Goal: Task Accomplishment & Management: Manage account settings

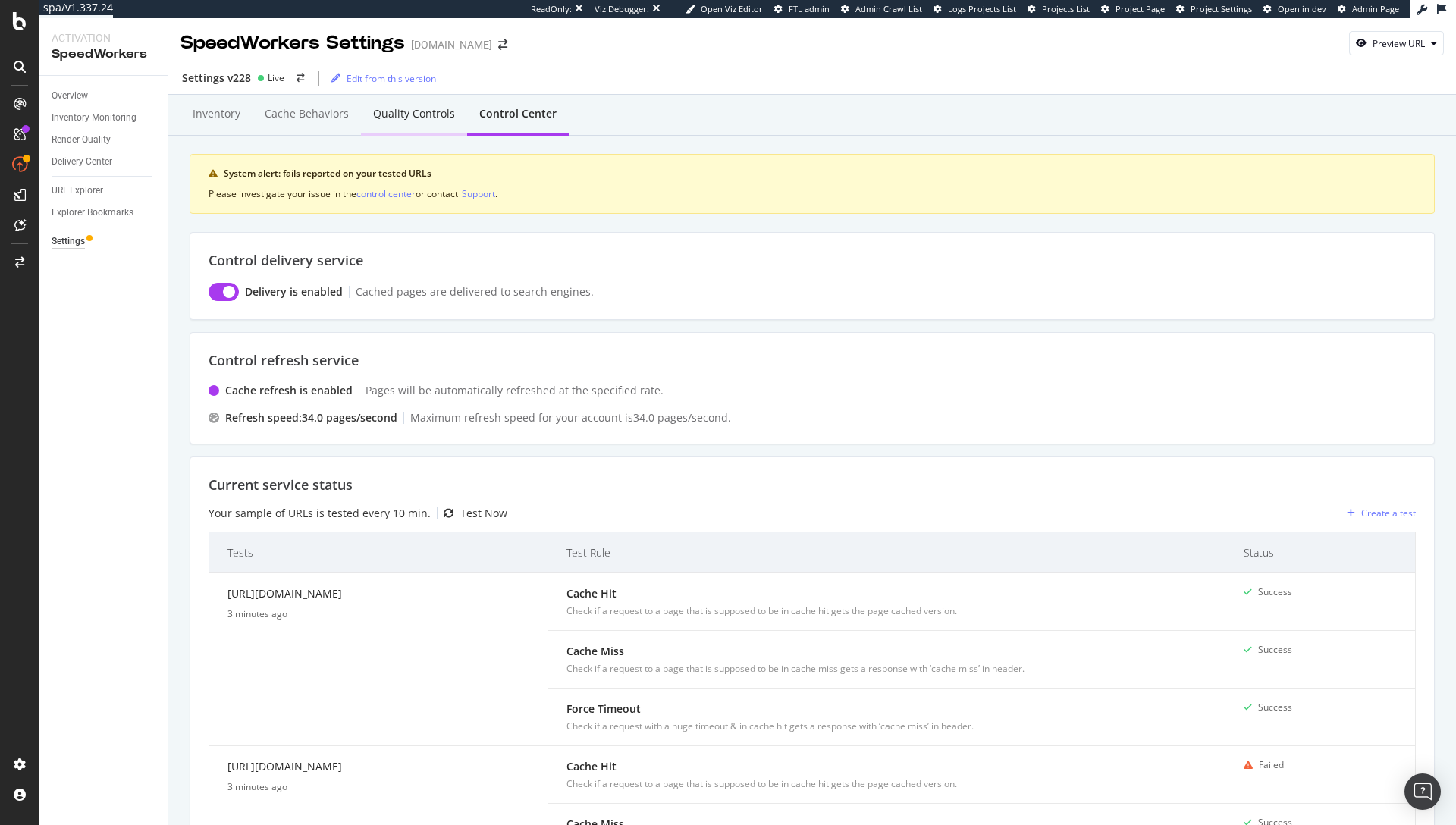
click at [386, 104] on div "Quality Controls" at bounding box center [414, 114] width 106 height 41
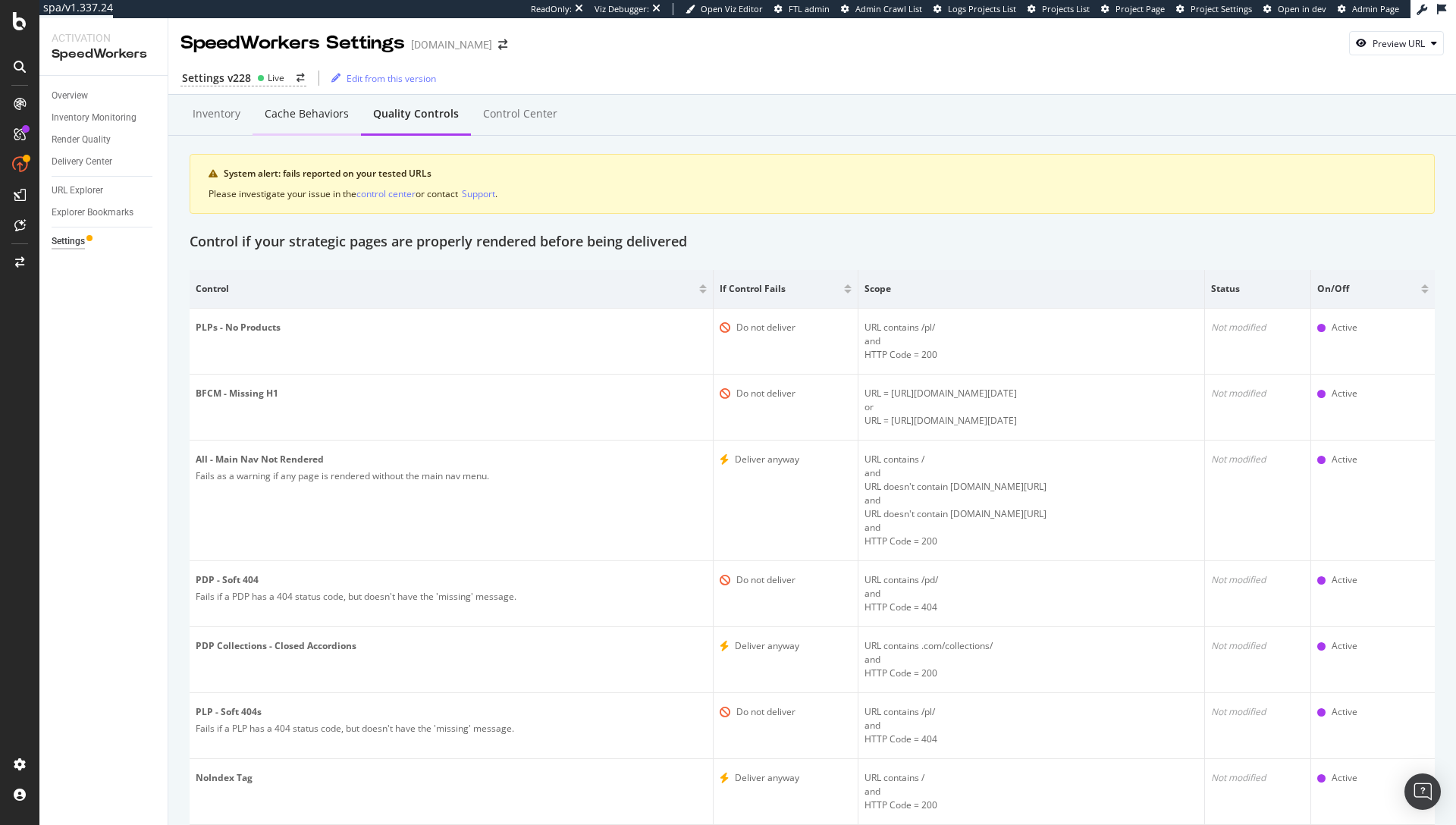
click at [302, 120] on div "Cache behaviors" at bounding box center [307, 114] width 85 height 15
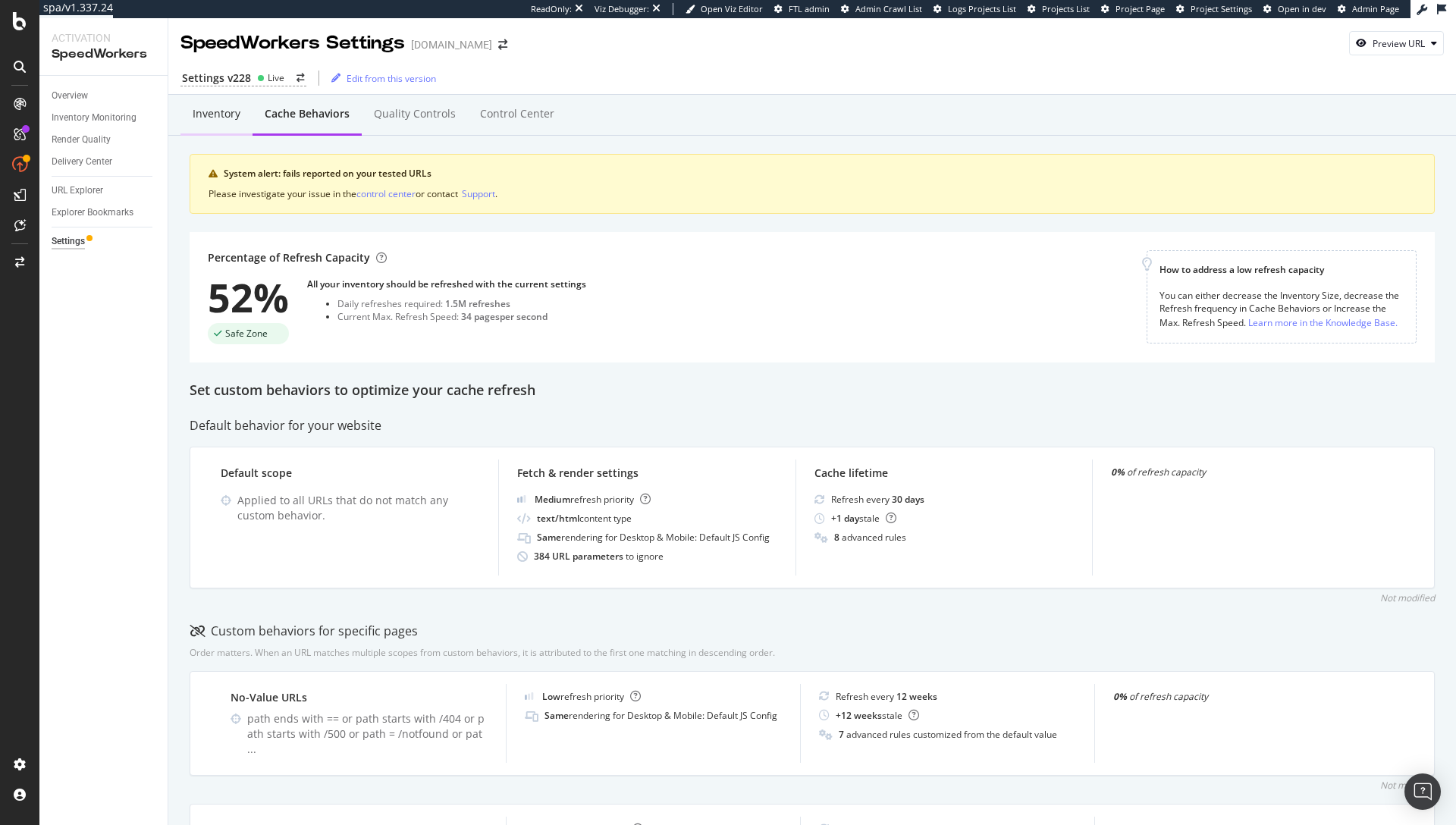
click at [210, 112] on div "Inventory" at bounding box center [216, 114] width 48 height 15
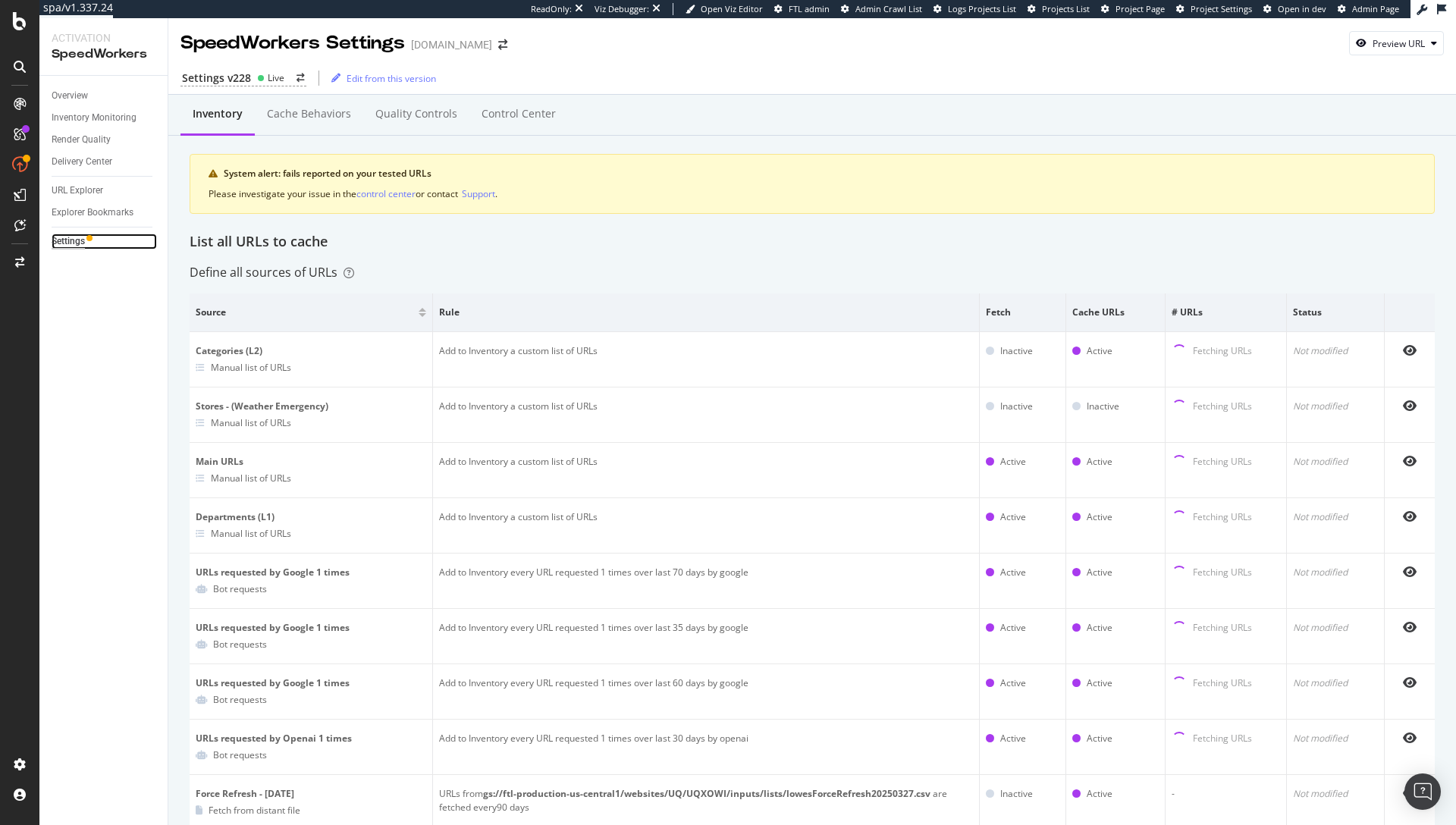
click at [61, 240] on div "Settings" at bounding box center [68, 241] width 33 height 16
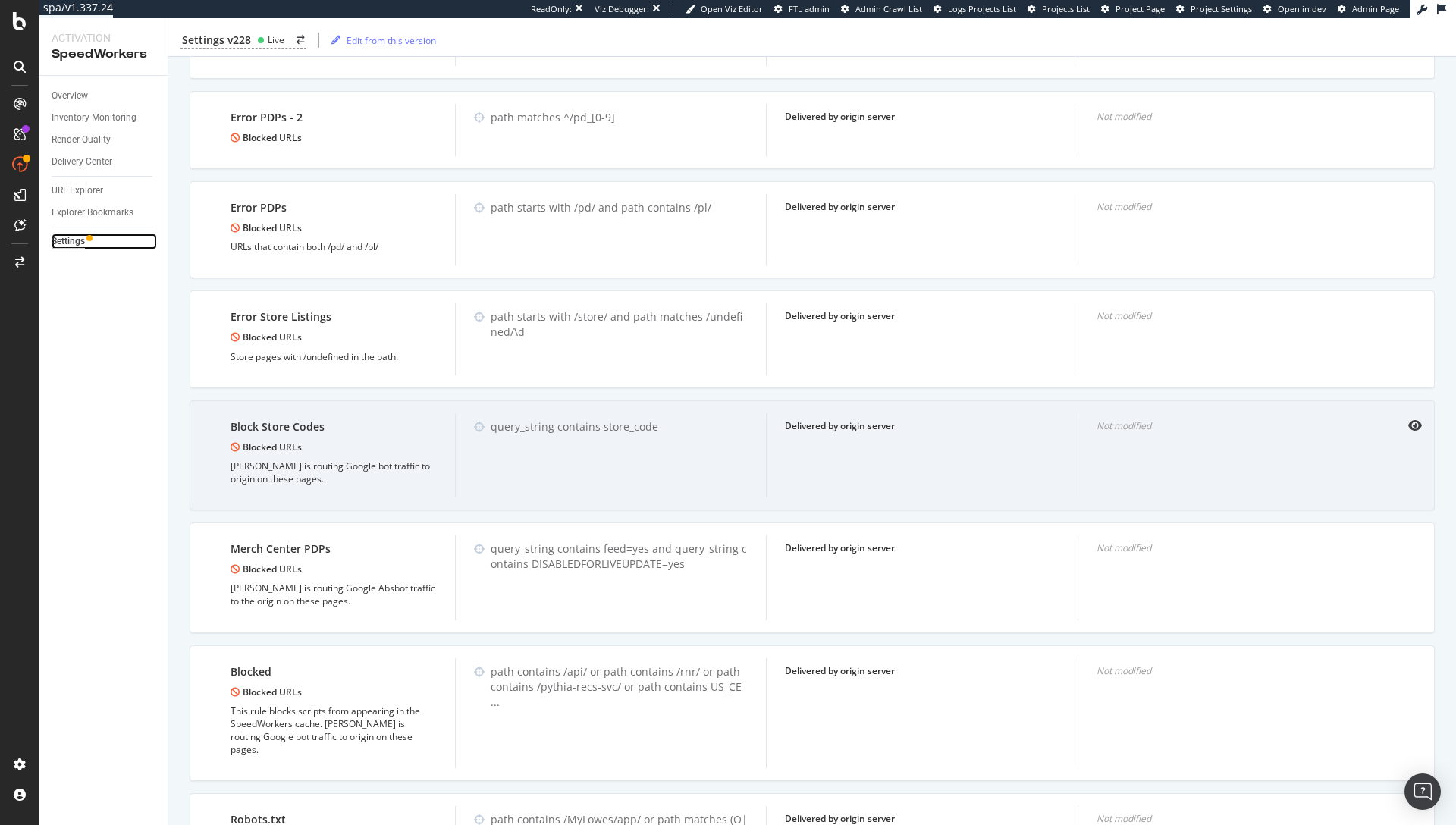
scroll to position [2222, 0]
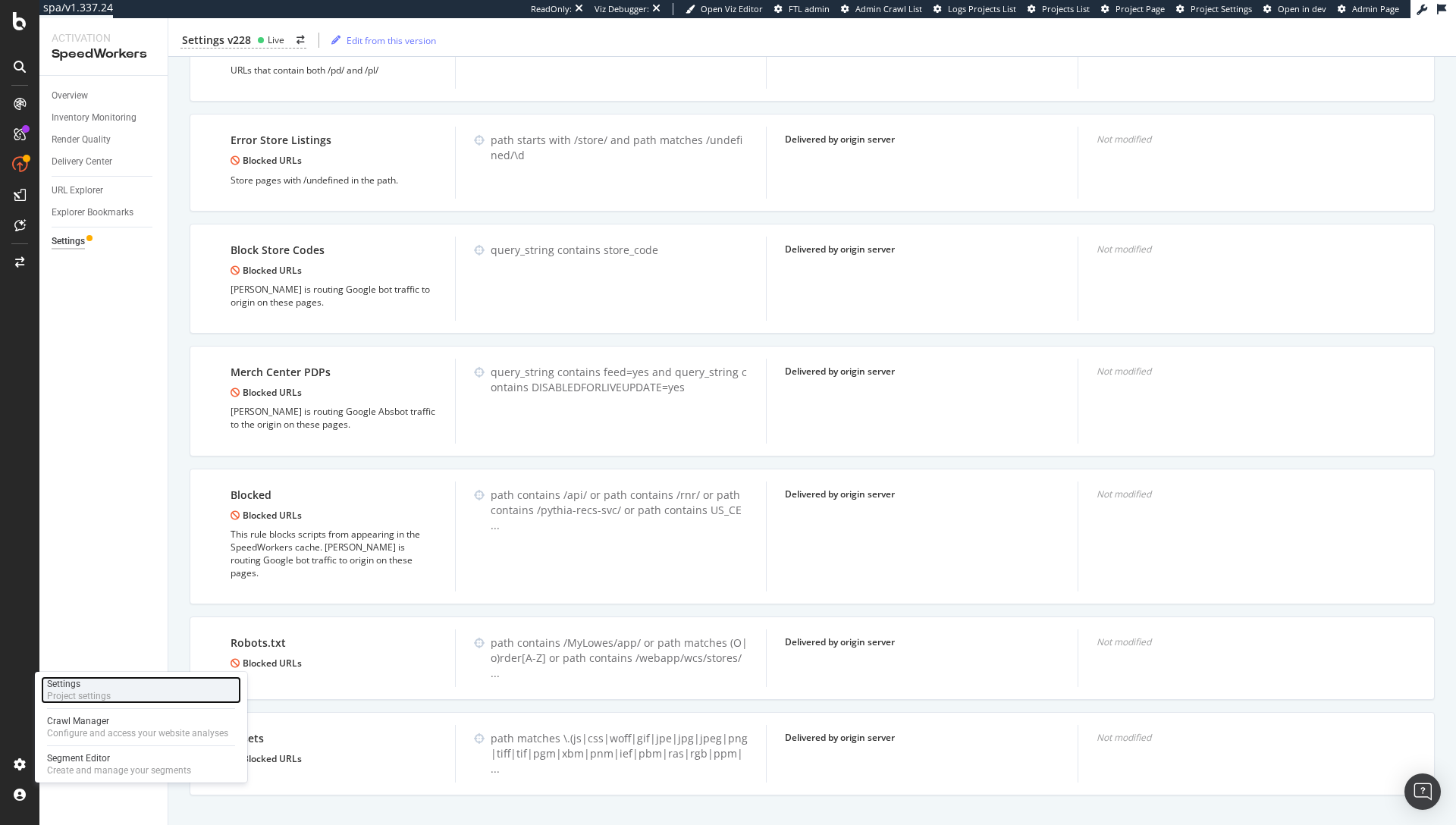
click at [92, 697] on div "Project settings" at bounding box center [79, 697] width 63 height 12
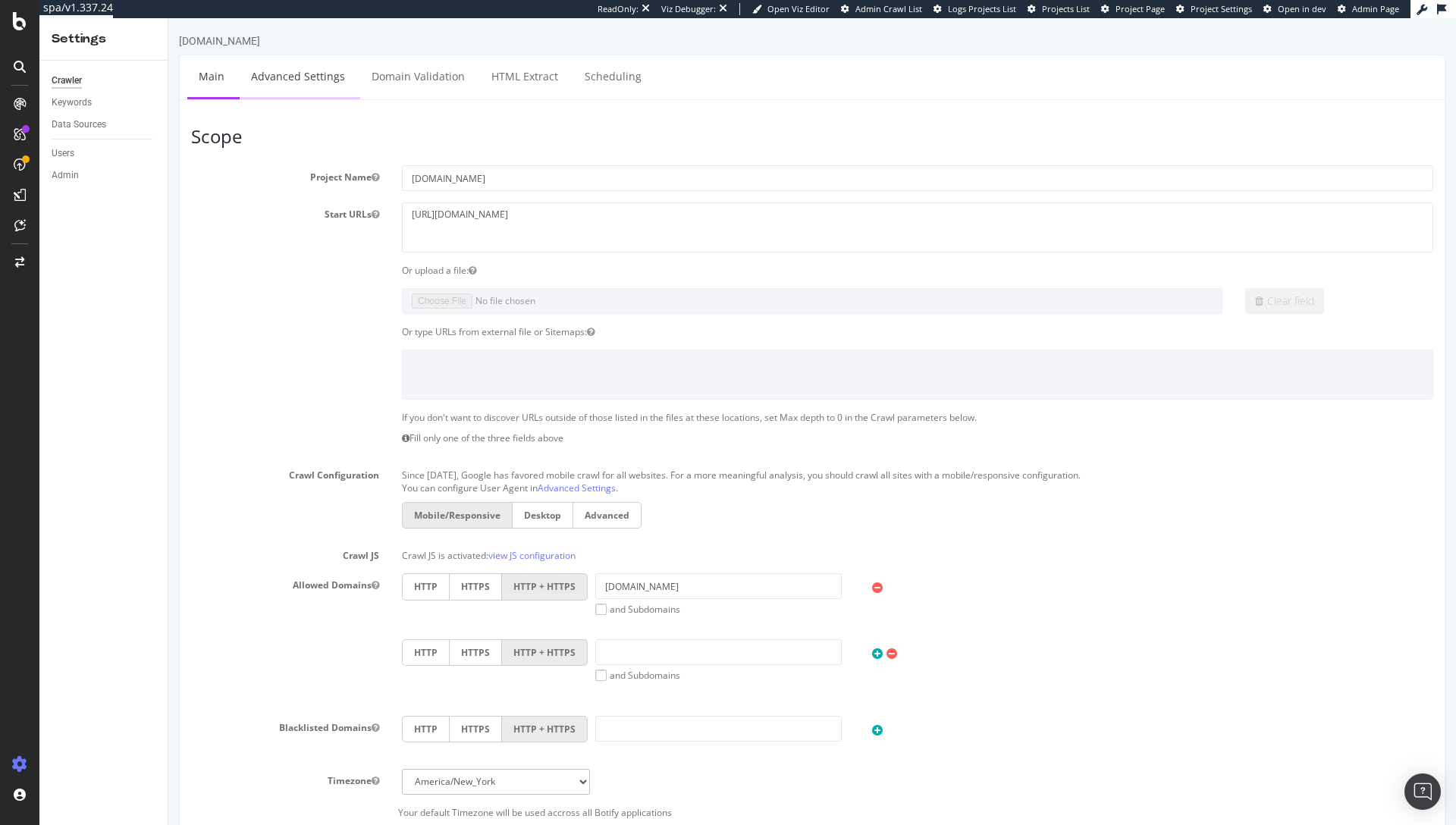
click at [309, 79] on link "Advanced Settings" at bounding box center [298, 76] width 117 height 41
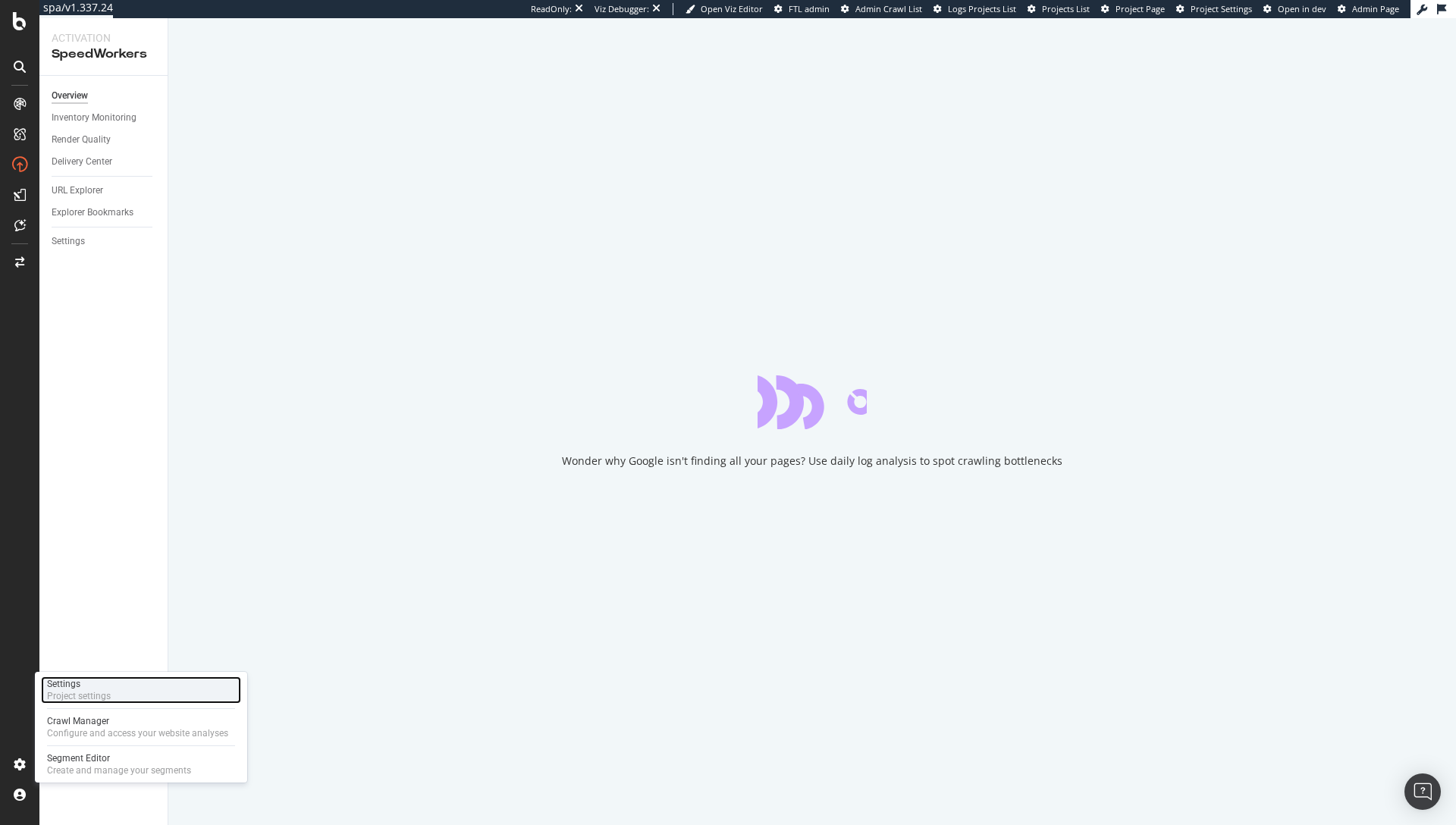
click at [108, 691] on div "Project settings" at bounding box center [79, 697] width 63 height 12
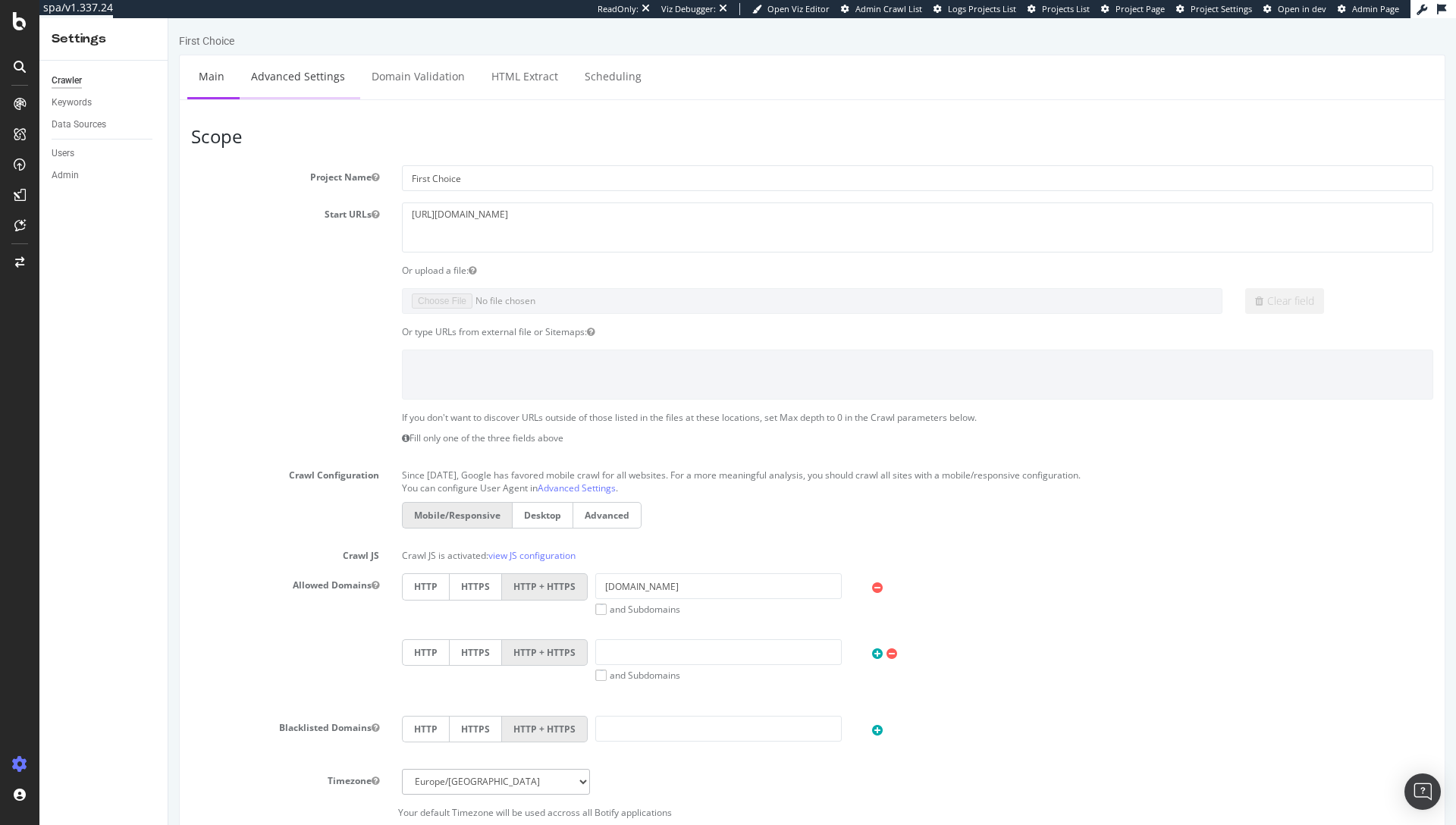
click at [306, 87] on link "Advanced Settings" at bounding box center [298, 76] width 117 height 41
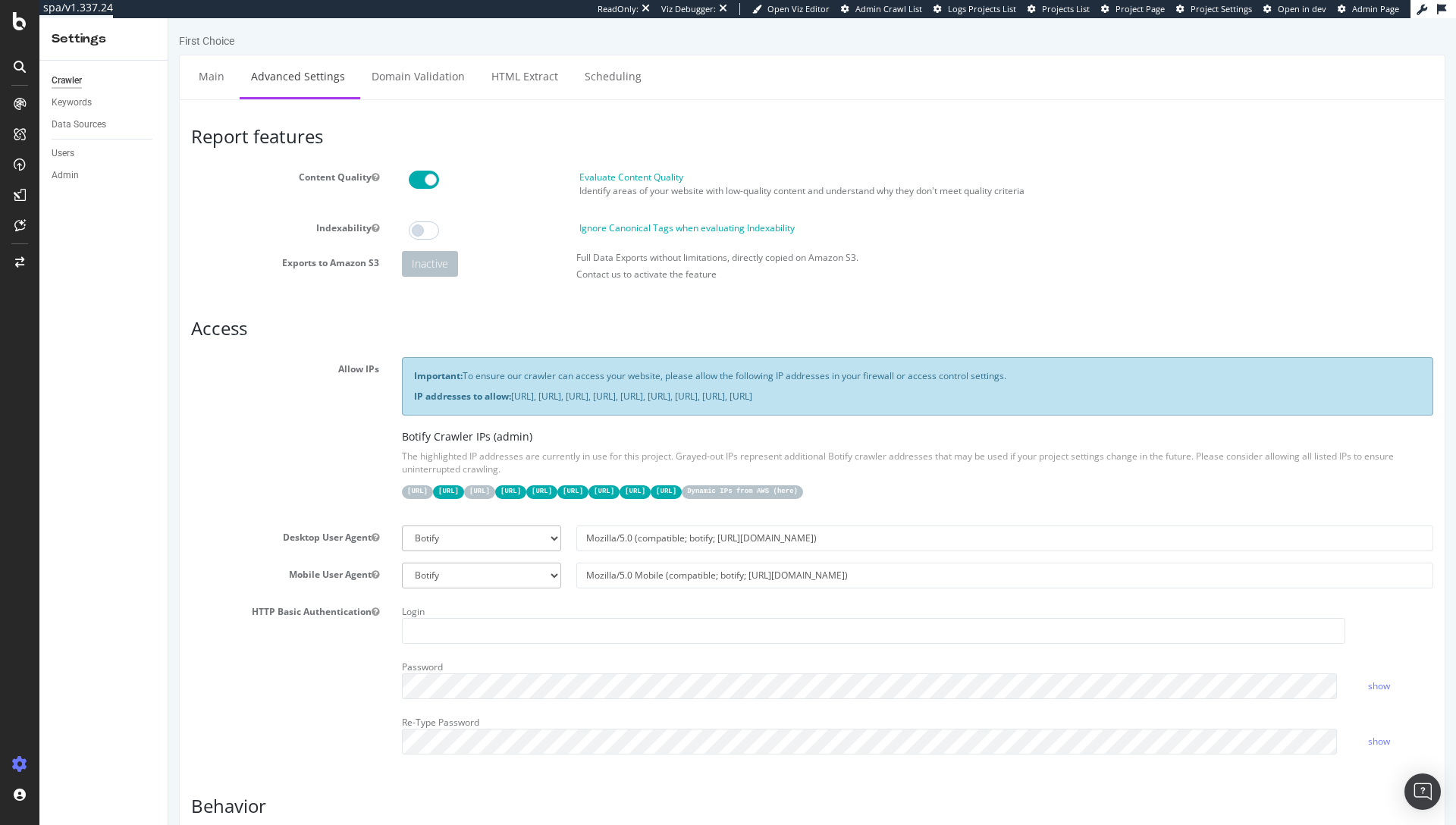
drag, startPoint x: 1181, startPoint y: 398, endPoint x: 319, endPoint y: 379, distance: 862.2
click at [319, 379] on div "Allow IPs Important: To ensure our crawler can access your website, please allo…" at bounding box center [812, 435] width 1265 height 156
copy div "Important: To ensure our crawler can access your website, please allow the foll…"
click at [477, 379] on p "Important: To ensure our crawler can access your website, please allow the foll…" at bounding box center [918, 375] width 1007 height 13
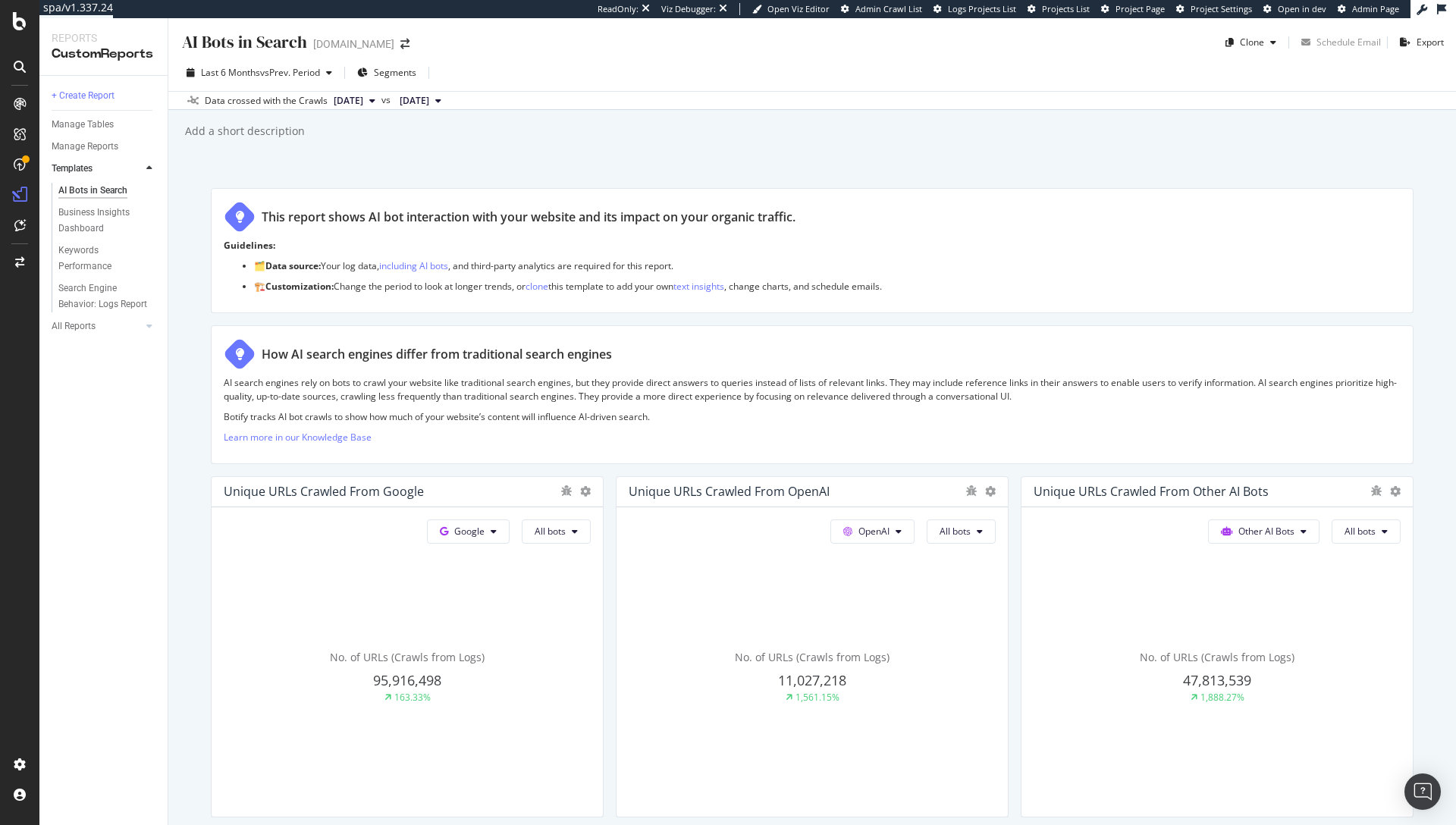
scroll to position [1434, 0]
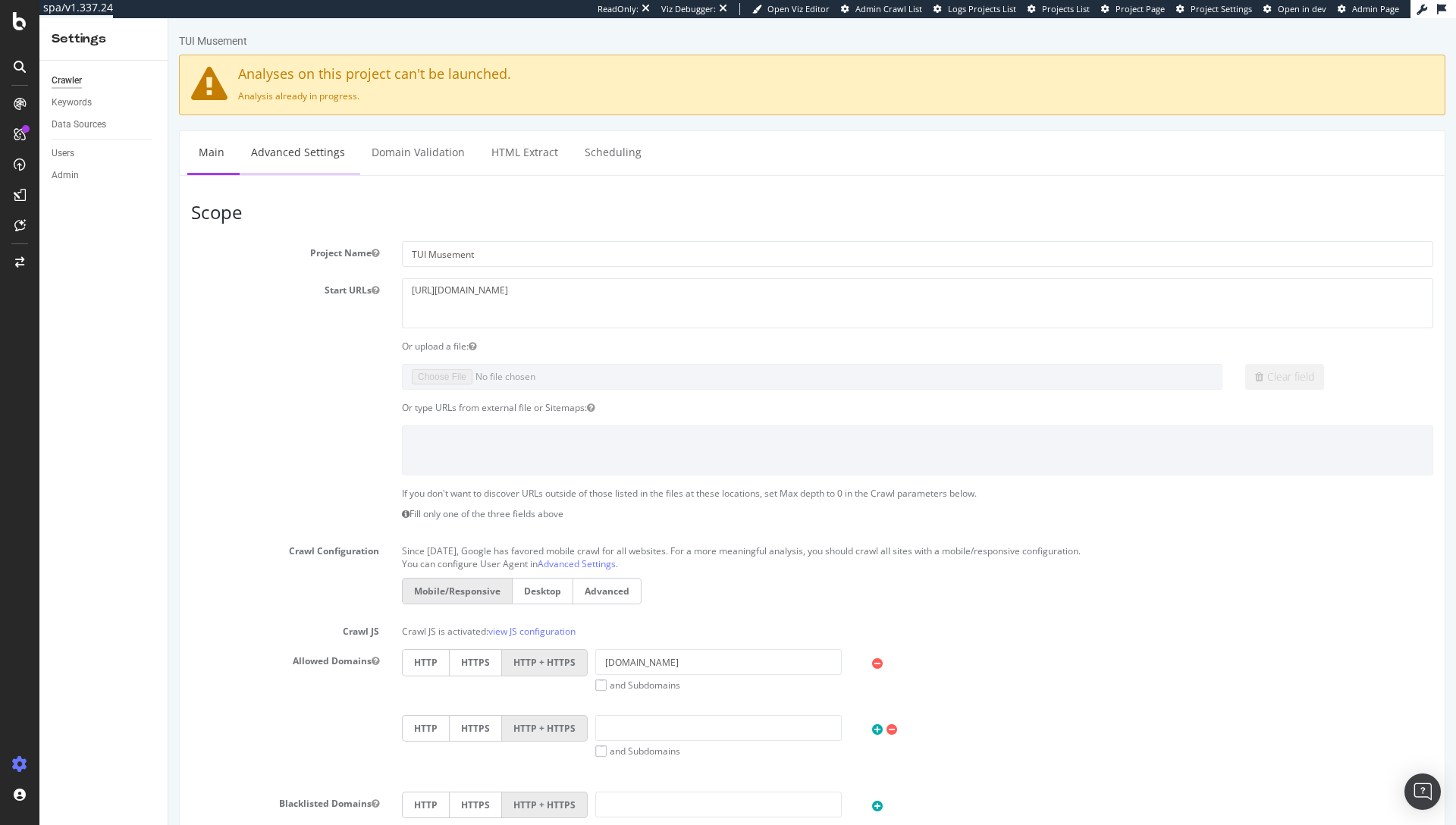
click at [300, 153] on link "Advanced Settings" at bounding box center [298, 151] width 117 height 41
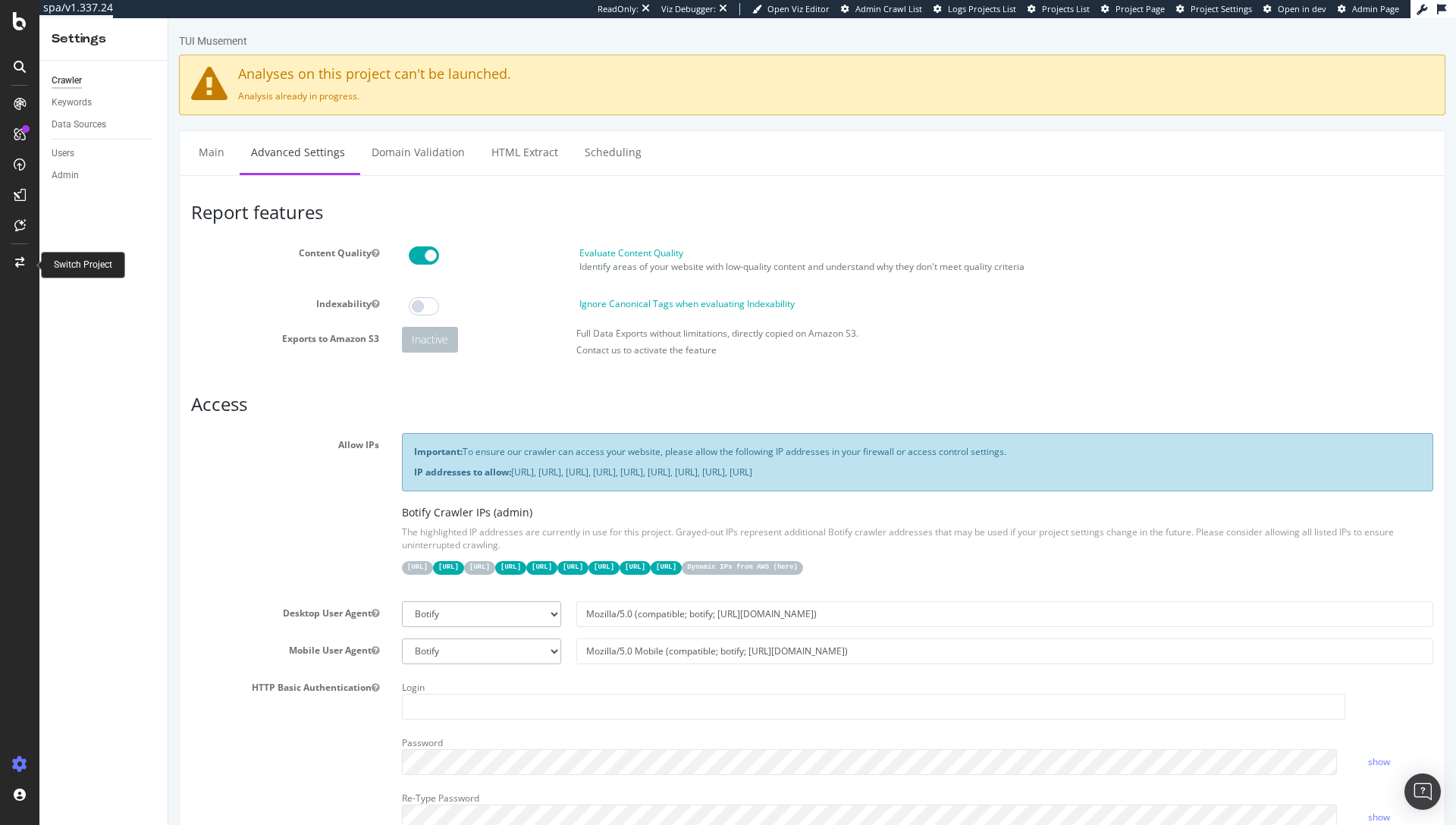
click at [21, 252] on div at bounding box center [19, 262] width 36 height 25
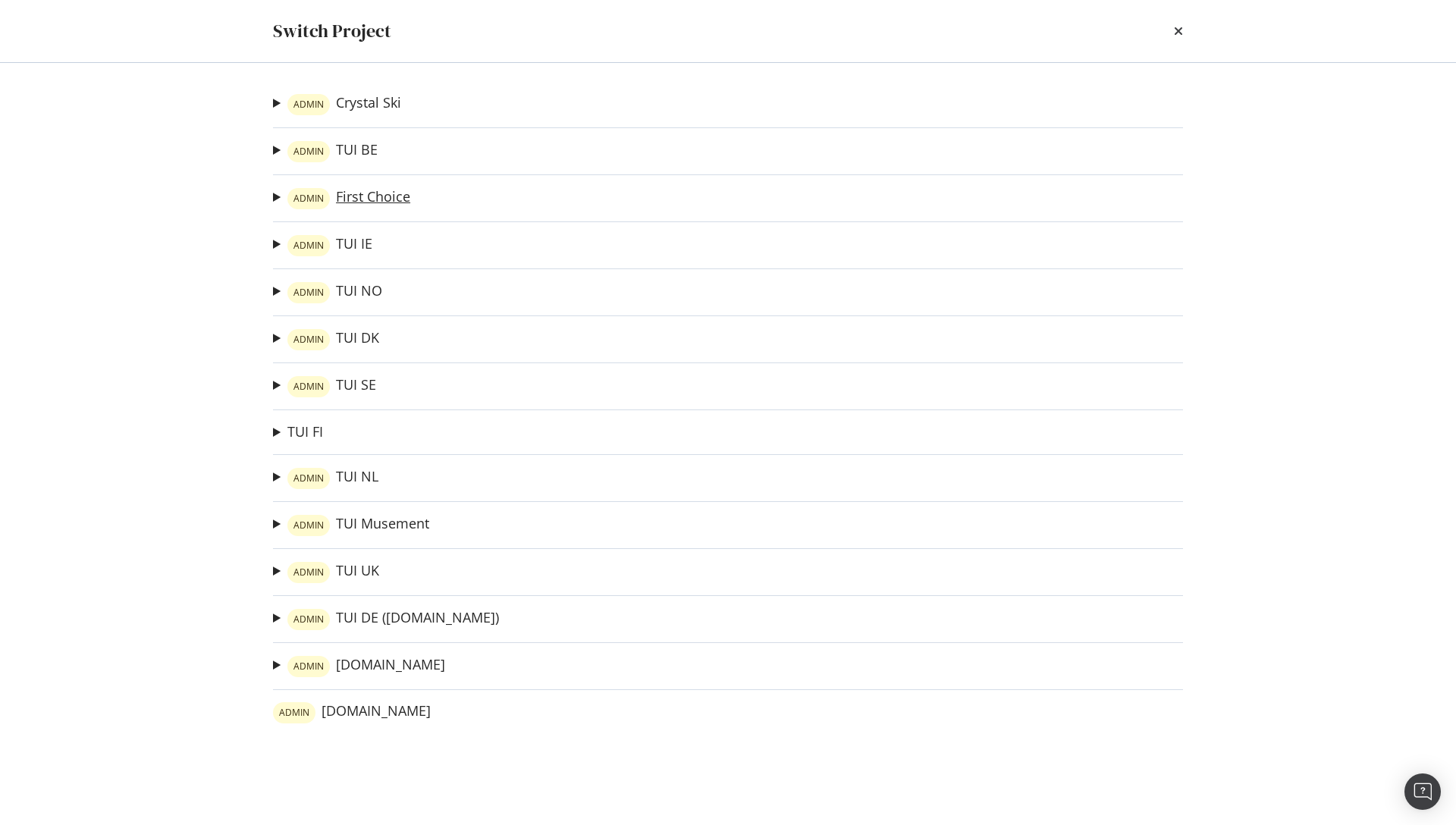
click at [358, 199] on link "ADMIN First Choice" at bounding box center [348, 199] width 123 height 21
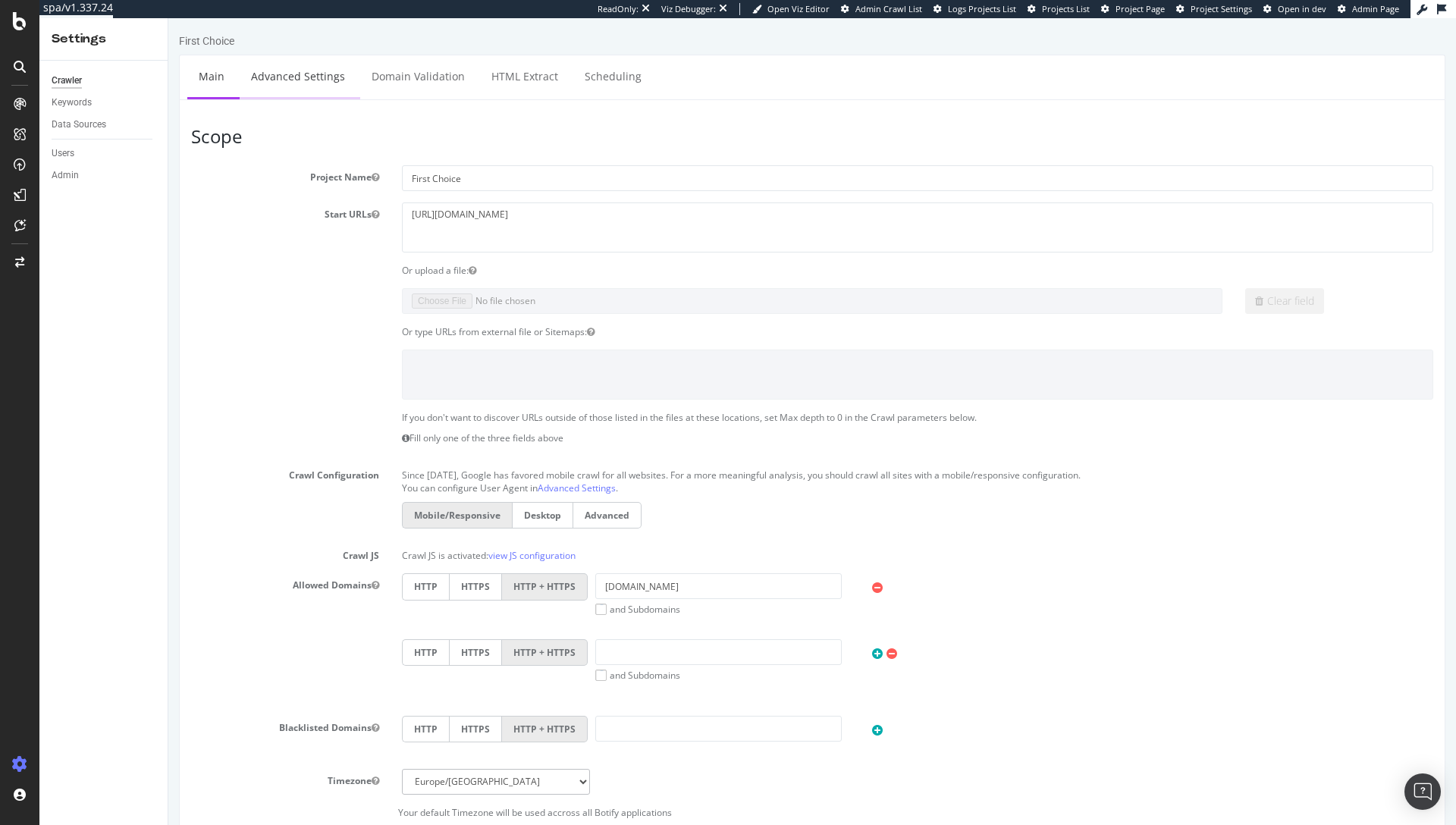
click at [264, 79] on link "Advanced Settings" at bounding box center [298, 76] width 117 height 41
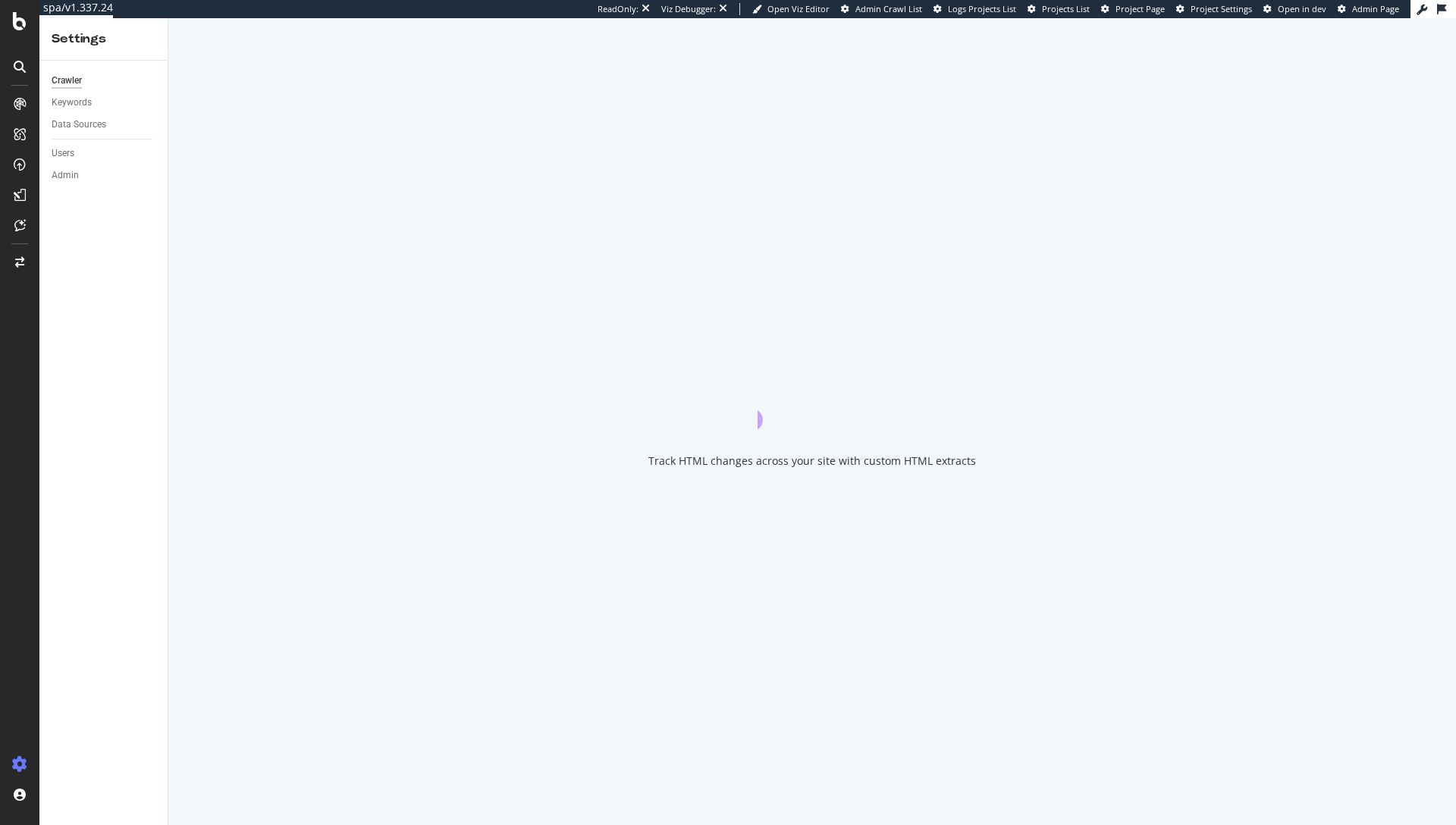
click at [1044, 225] on div "Track HTML changes across your site with custom HTML extracts" at bounding box center [812, 422] width 1288 height 807
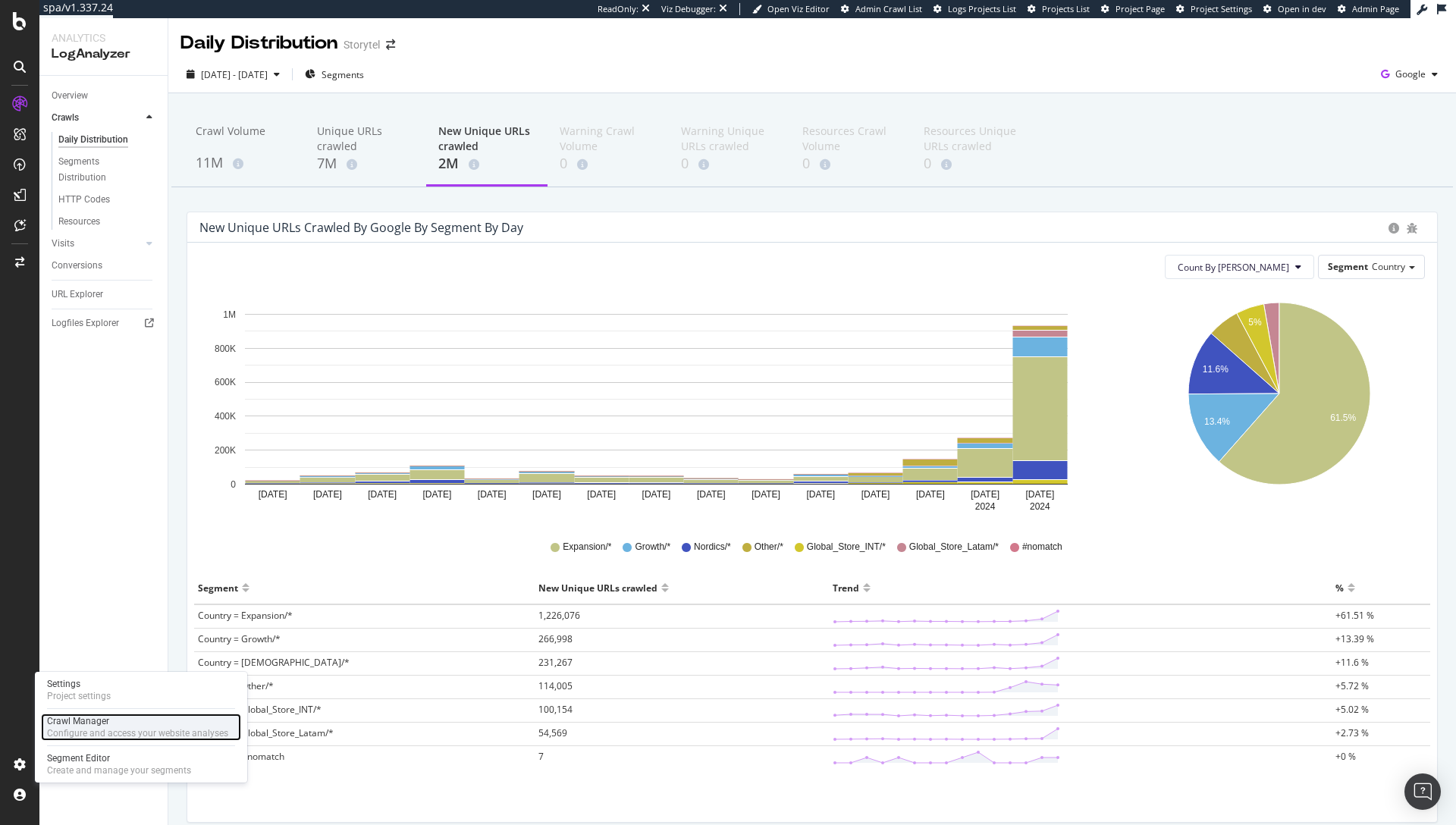
click at [83, 730] on div "Configure and access your website analyses" at bounding box center [138, 733] width 181 height 12
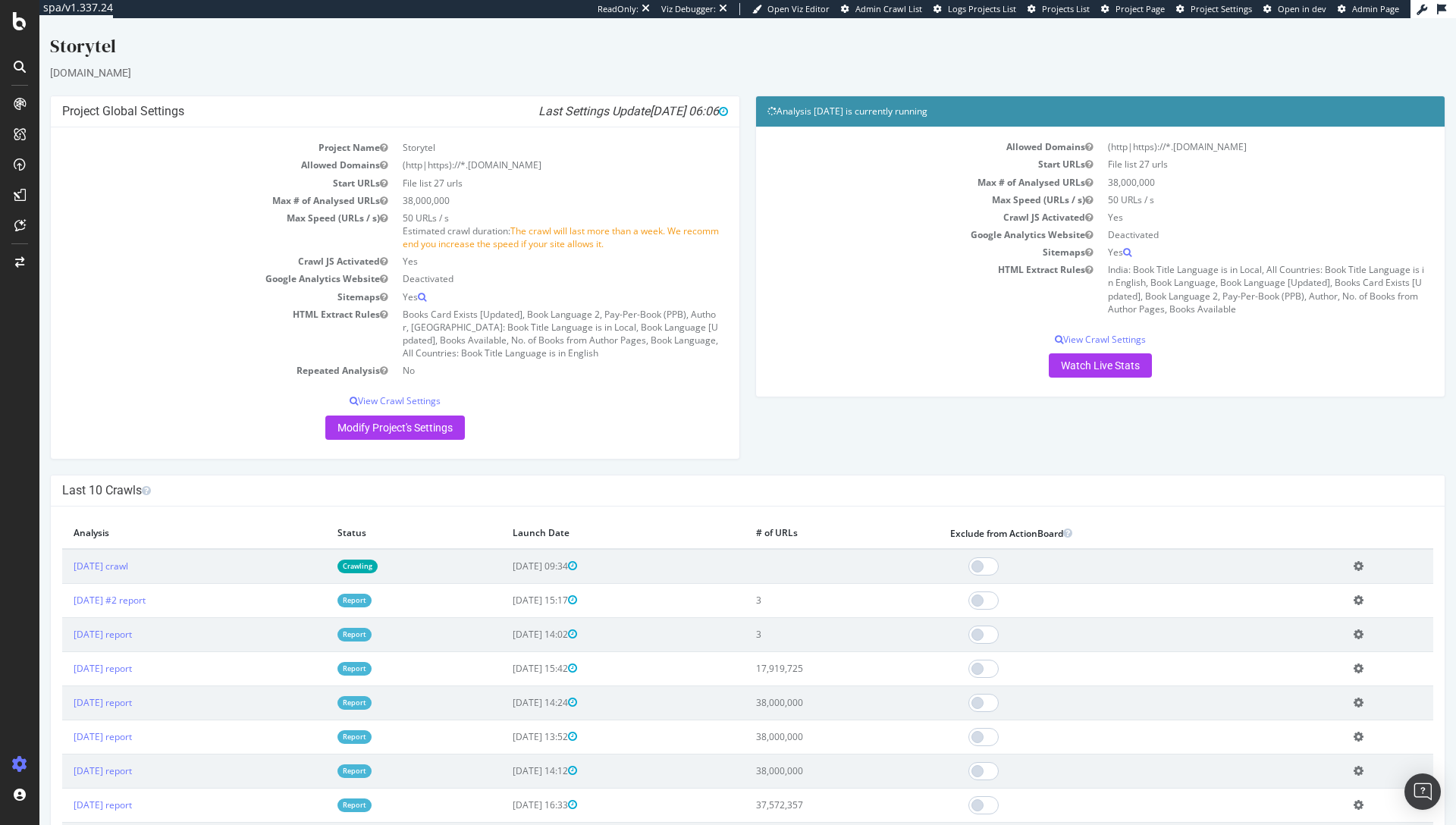
drag, startPoint x: 513, startPoint y: 231, endPoint x: 627, endPoint y: 262, distance: 118.1
click at [625, 263] on tbody "Project Name Storytel Allowed Domains (http|https)://*.www.storytel.com Start U…" at bounding box center [395, 259] width 666 height 240
drag, startPoint x: 510, startPoint y: 227, endPoint x: 630, endPoint y: 239, distance: 120.6
click at [630, 239] on td "50 URLs / s Estimated crawl duration: The crawl will last more than a week. We …" at bounding box center [561, 231] width 333 height 43
click at [128, 564] on link "2025 Sep. 11th crawl" at bounding box center [101, 565] width 55 height 13
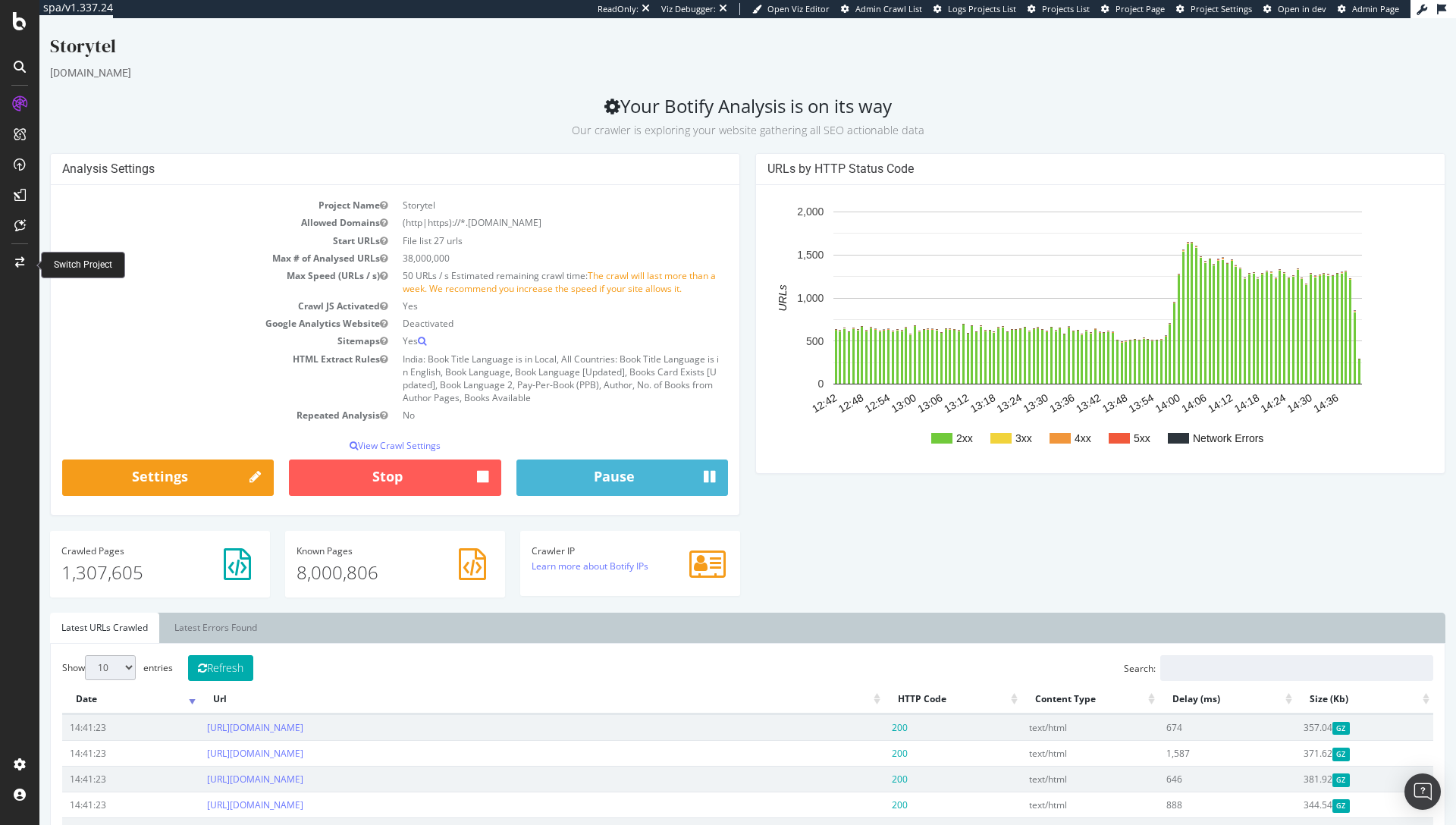
click at [19, 264] on icon at bounding box center [19, 262] width 9 height 11
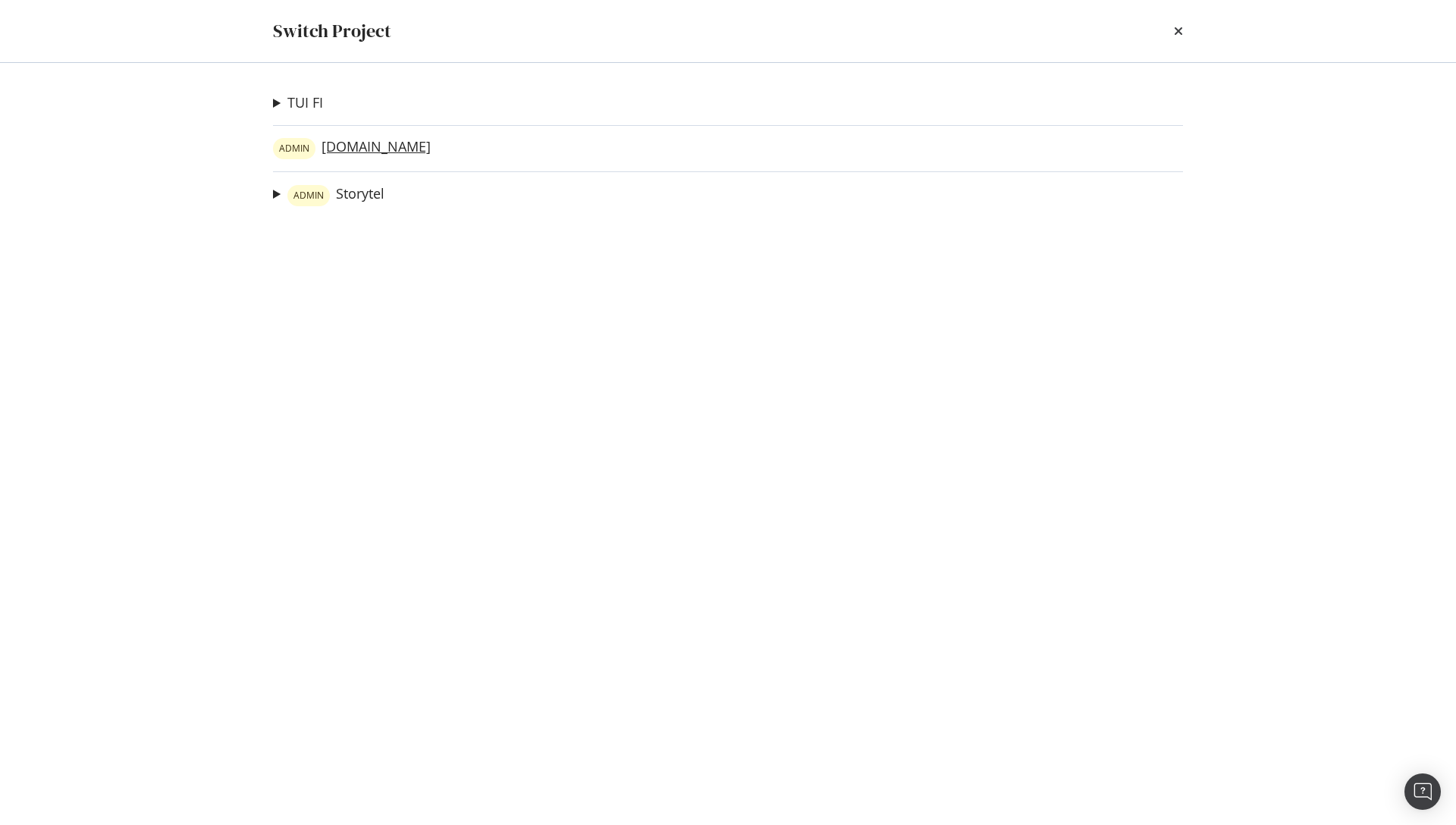
click at [353, 141] on link "ADMIN mofibo.com" at bounding box center [352, 148] width 158 height 21
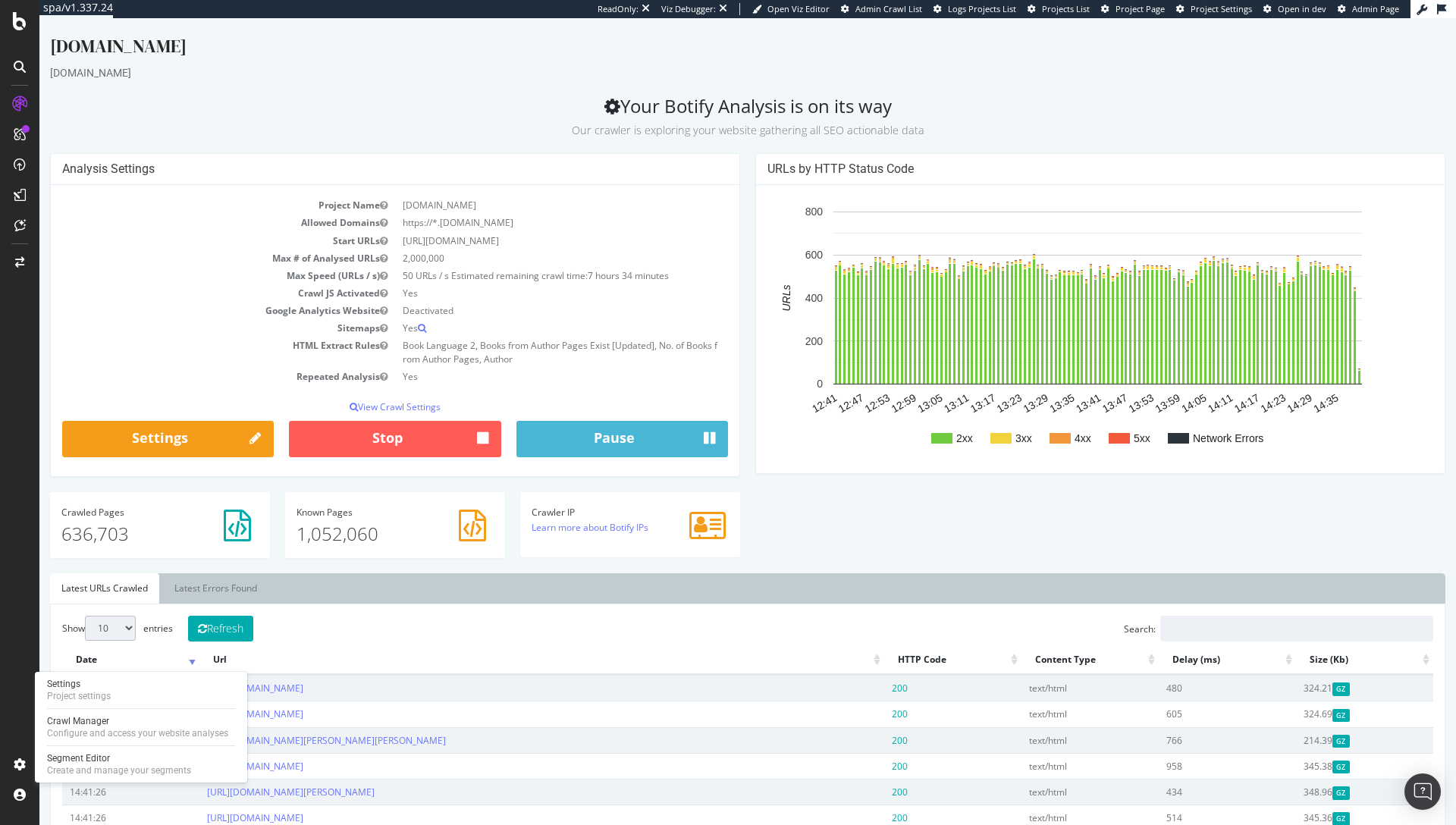
click at [874, 555] on div "Analysis Settings Project Name mofibo.com Allowed Domains https://*.mofibo.com …" at bounding box center [747, 363] width 1410 height 420
